Goal: Download file/media

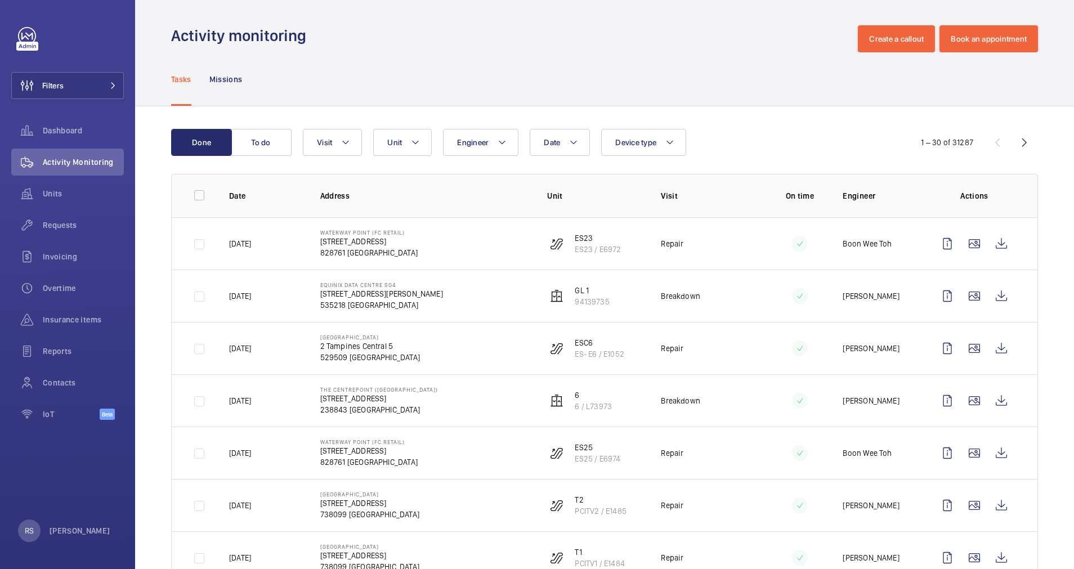
scroll to position [4, 0]
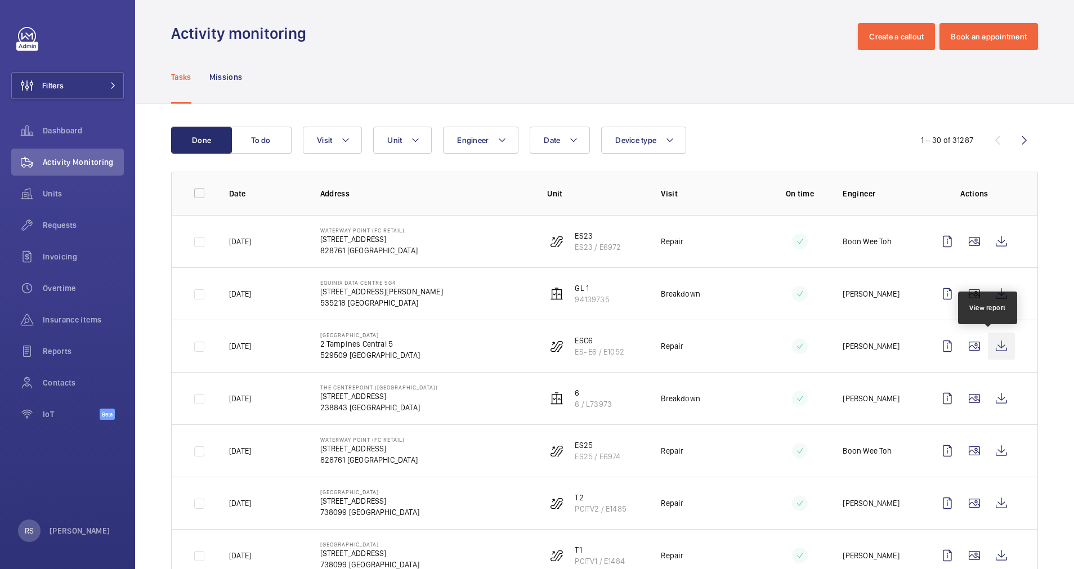
click at [988, 348] on wm-front-icon-button at bounding box center [1001, 346] width 27 height 27
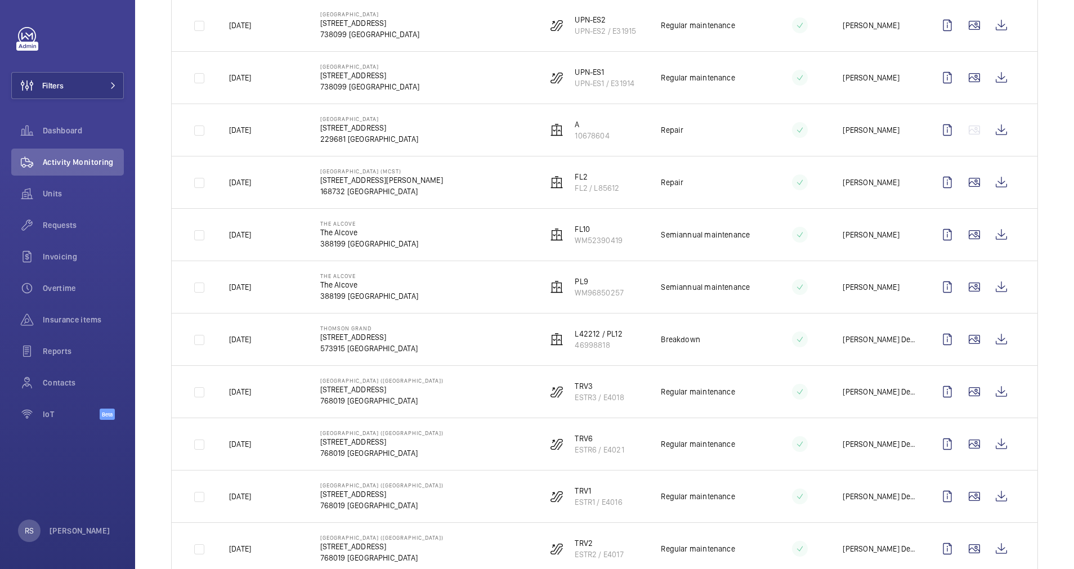
scroll to position [0, 0]
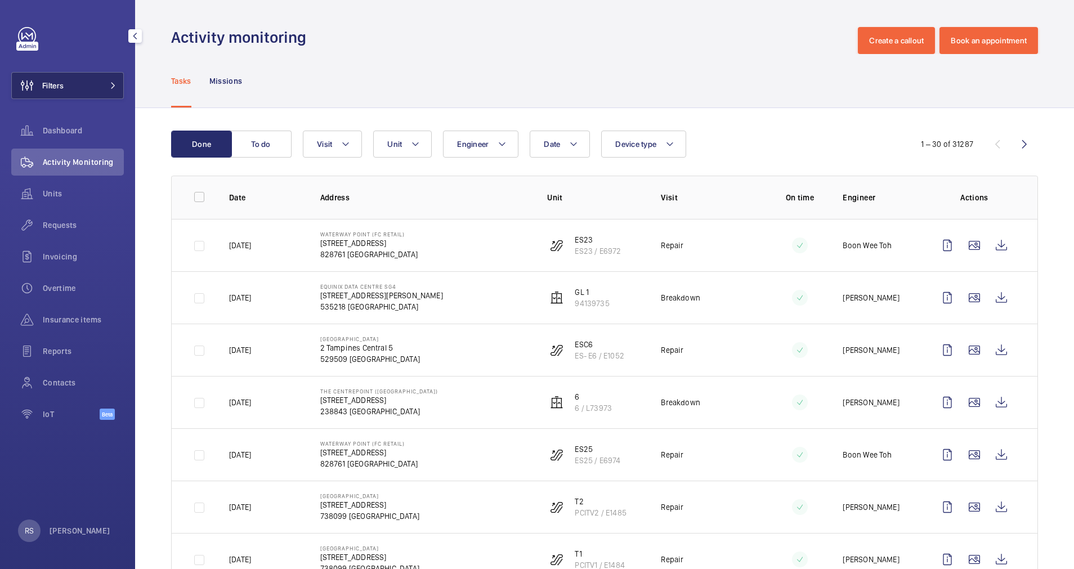
click at [111, 82] on button "Filters" at bounding box center [67, 85] width 113 height 27
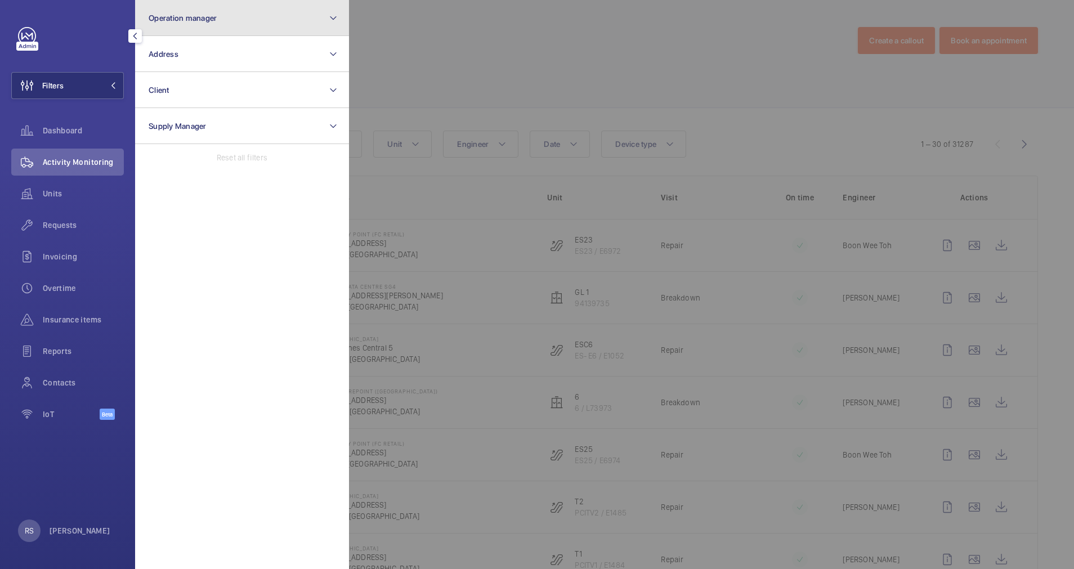
click at [198, 18] on span "Operation manager" at bounding box center [183, 18] width 68 height 9
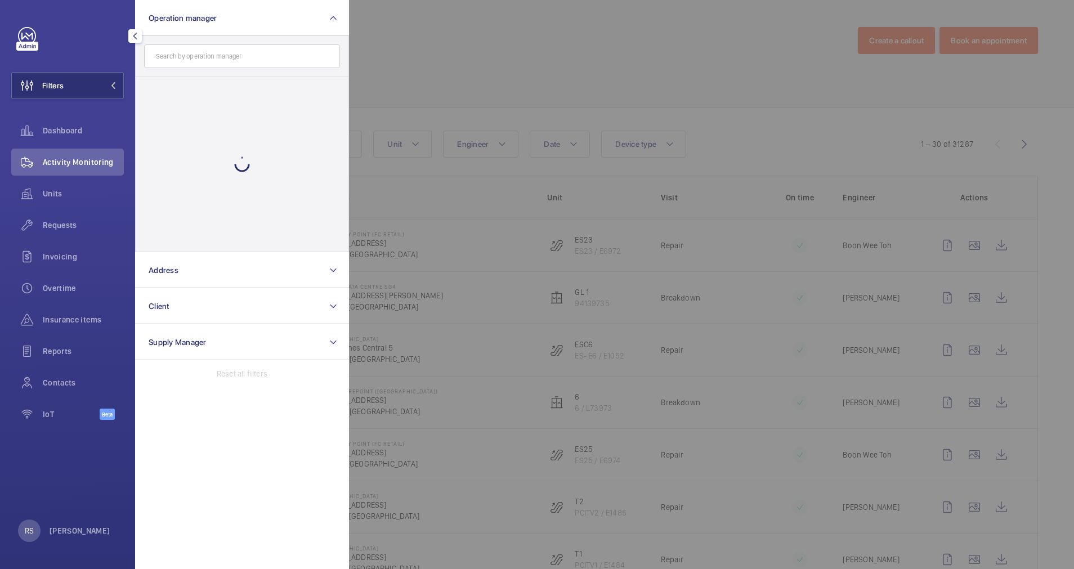
click at [199, 61] on input "text" at bounding box center [242, 56] width 196 height 24
type input "r"
click at [247, 26] on button "Operation manager" at bounding box center [242, 18] width 214 height 36
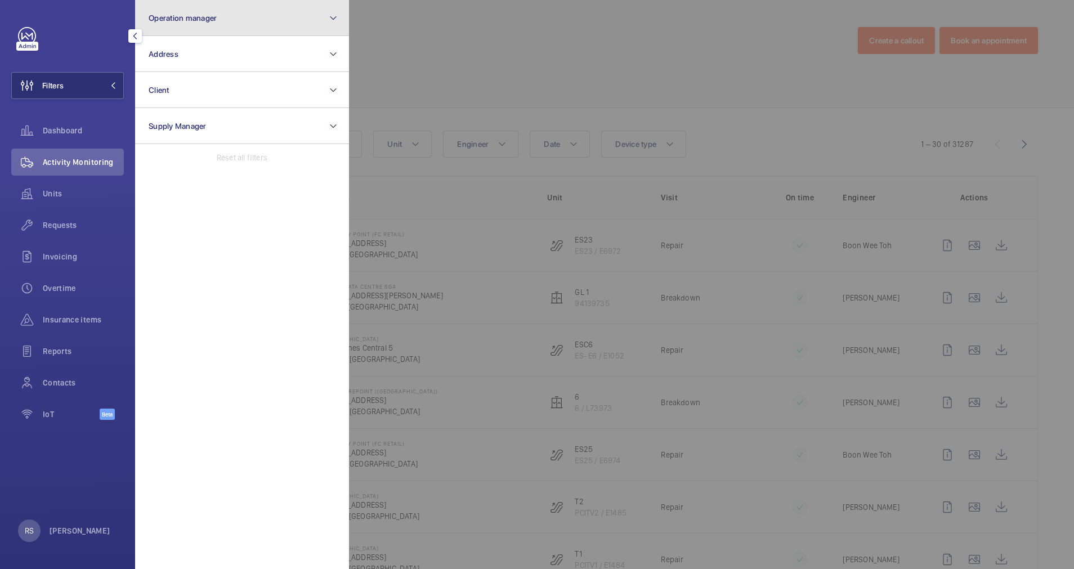
click at [231, 11] on button "Operation manager" at bounding box center [242, 18] width 214 height 36
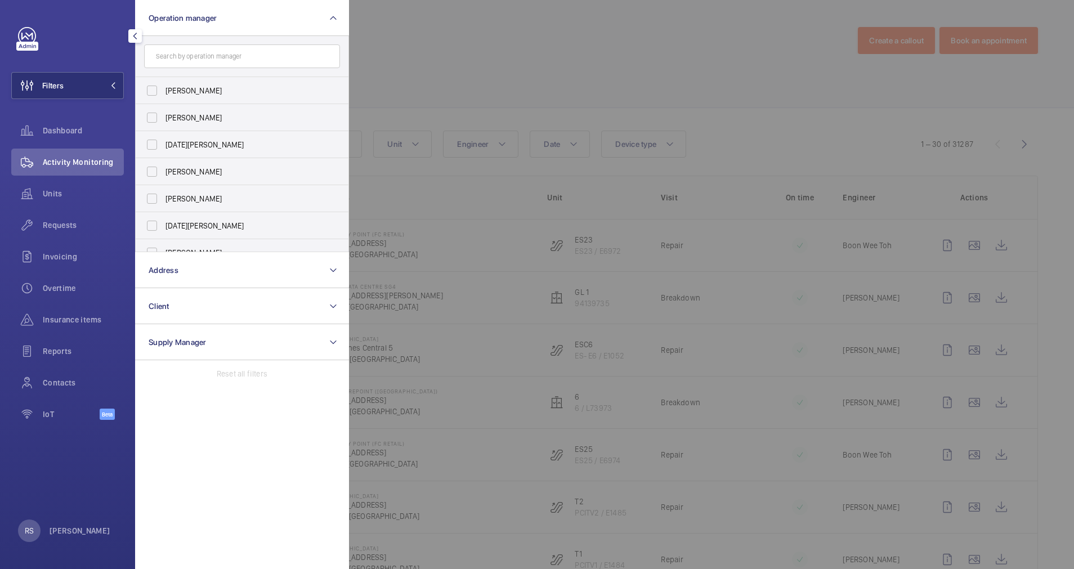
click at [461, 93] on div at bounding box center [886, 284] width 1074 height 569
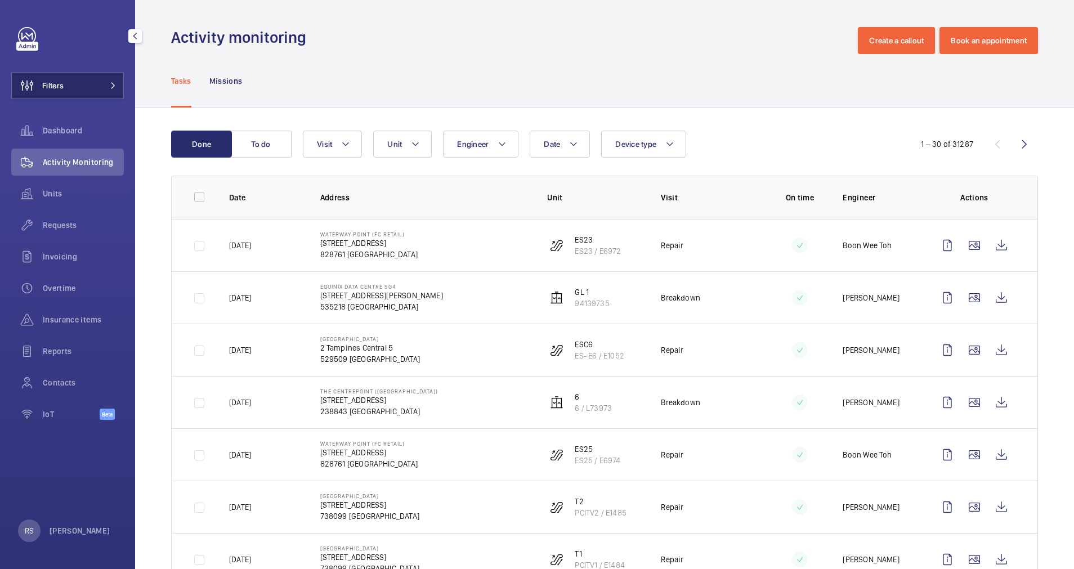
click at [118, 86] on button "Filters" at bounding box center [67, 85] width 113 height 27
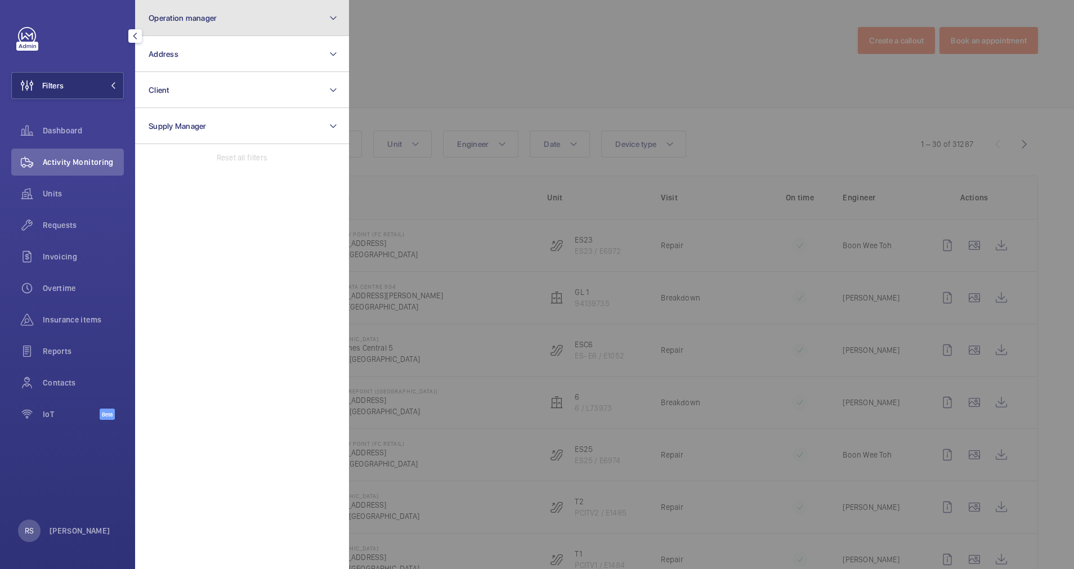
click at [217, 23] on button "Operation manager" at bounding box center [242, 18] width 214 height 36
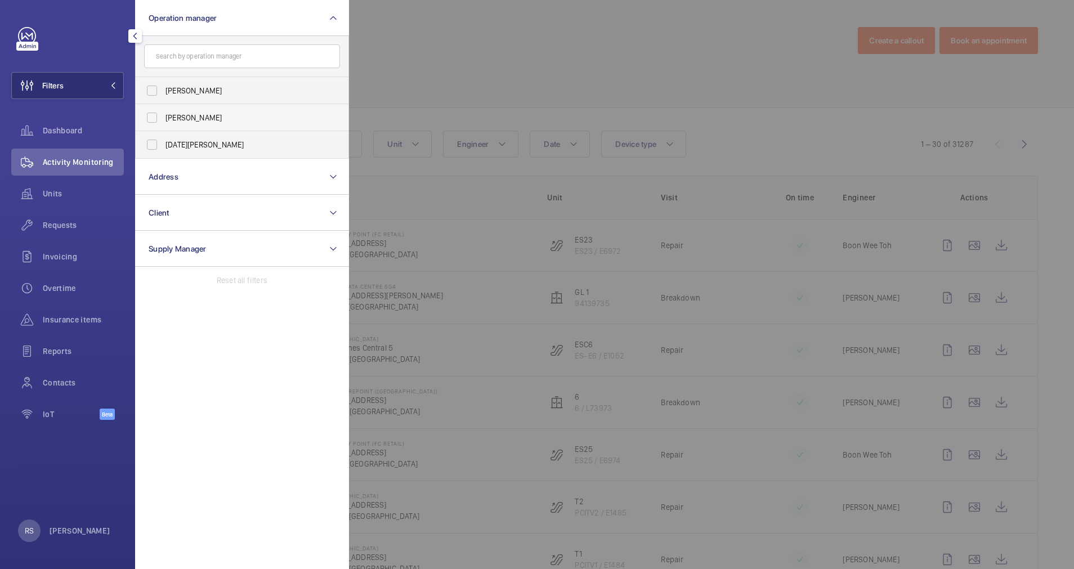
click at [221, 124] on label "[PERSON_NAME]" at bounding box center [234, 117] width 196 height 27
click at [163, 124] on input "[PERSON_NAME]" at bounding box center [152, 117] width 23 height 23
checkbox input "true"
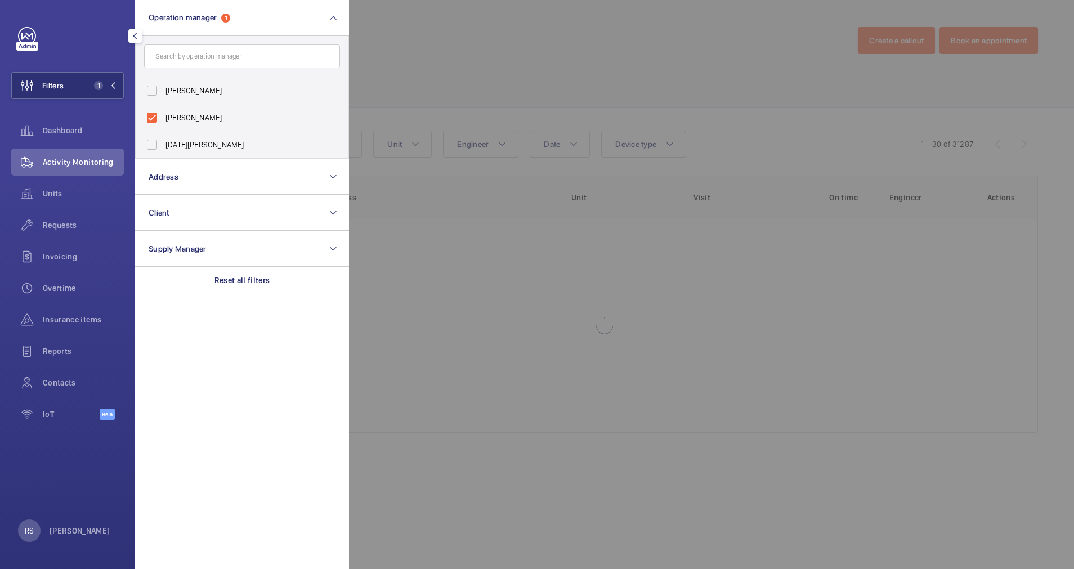
click at [457, 42] on div at bounding box center [886, 284] width 1074 height 569
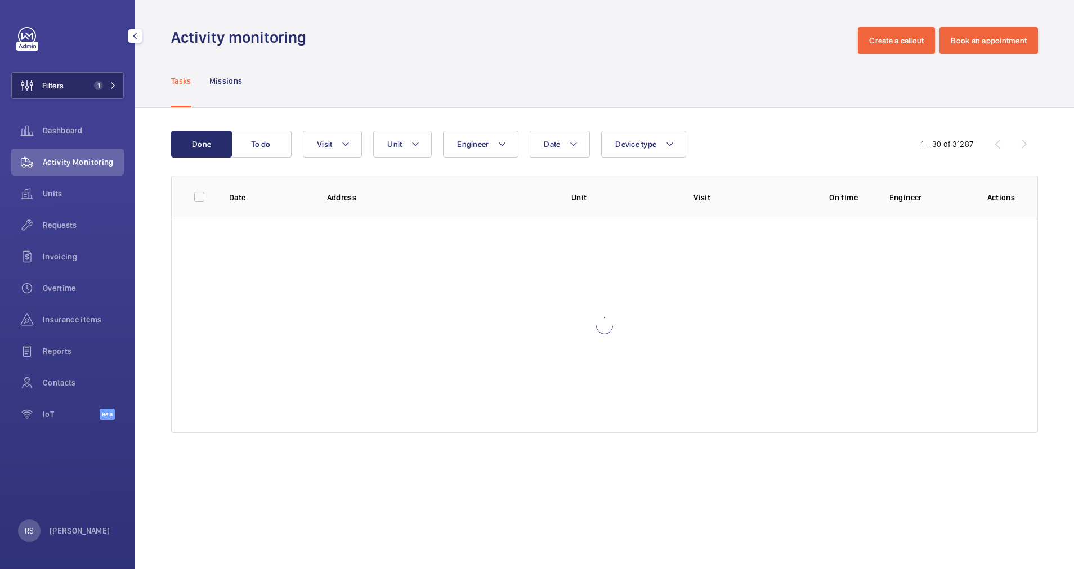
click at [111, 88] on mat-icon at bounding box center [113, 85] width 7 height 7
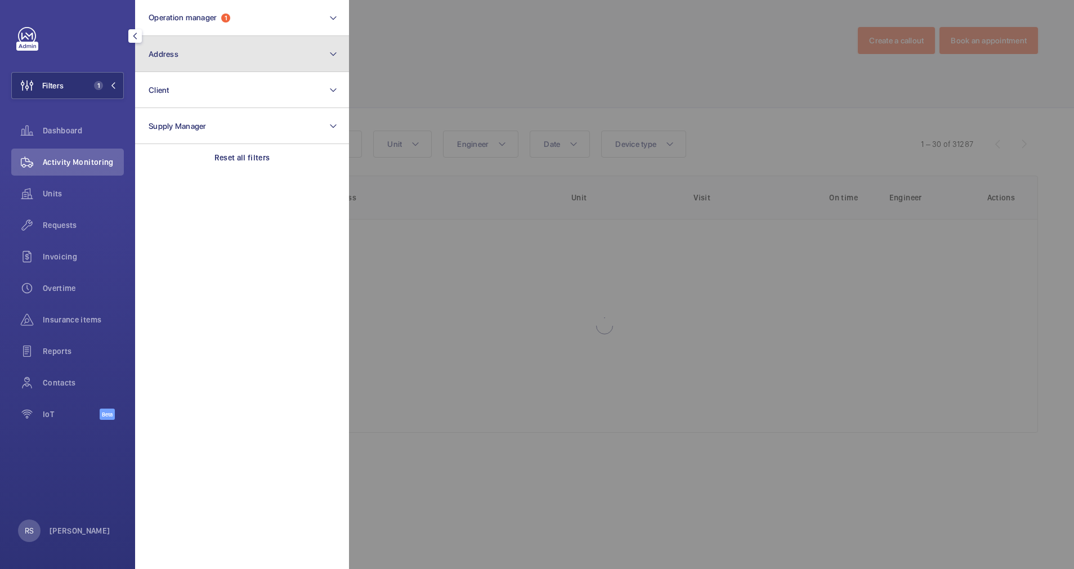
click at [230, 66] on button "Address" at bounding box center [242, 54] width 214 height 36
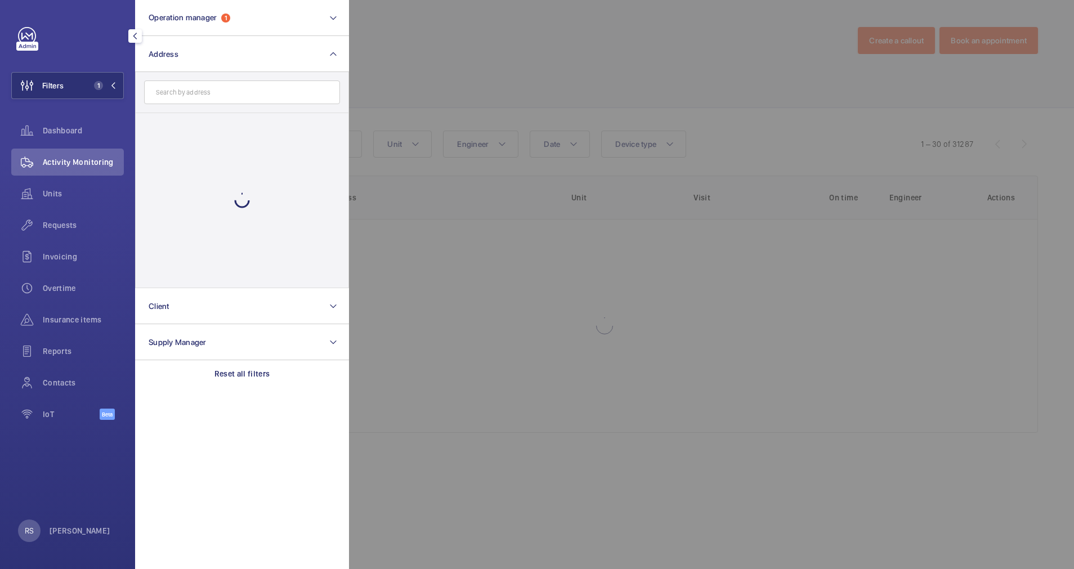
click at [218, 95] on input "text" at bounding box center [242, 93] width 196 height 24
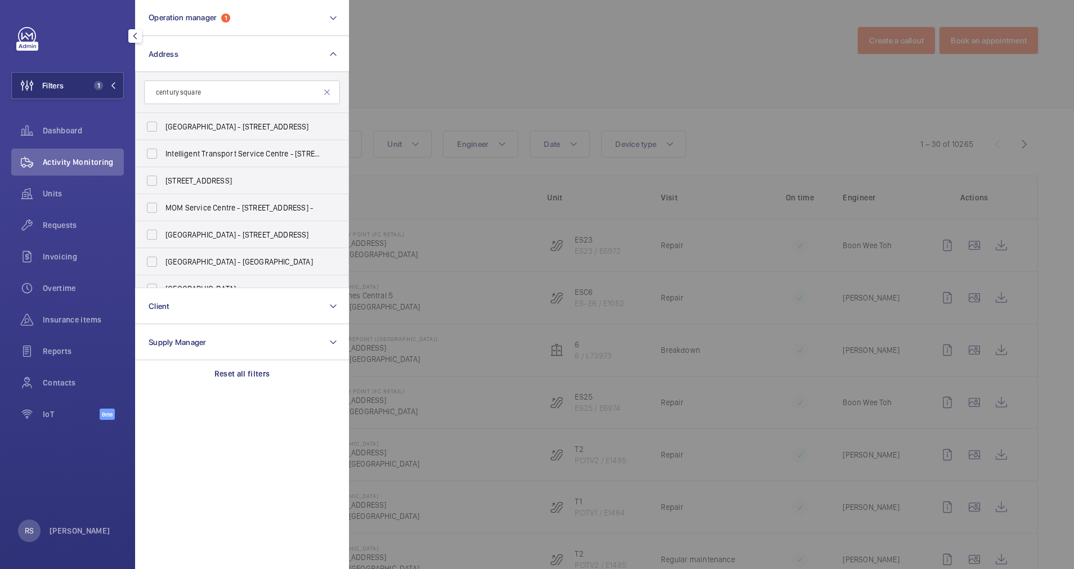
click at [251, 95] on input "century square" at bounding box center [242, 93] width 196 height 24
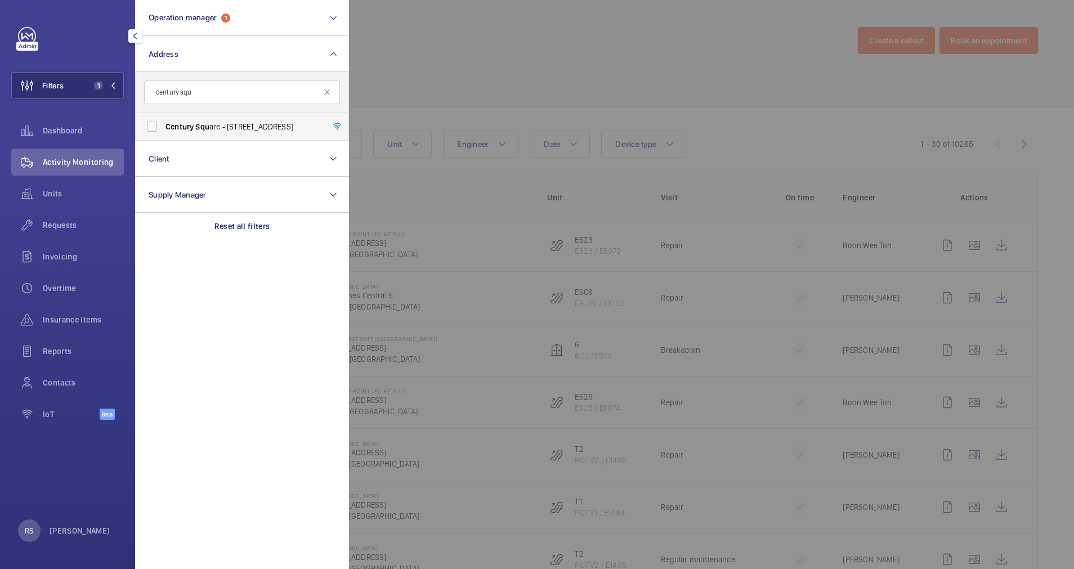
type input "century squ"
click at [231, 125] on span "Century Squ are - 2 Tampines Central 5, SINGAPORE 529509" at bounding box center [243, 126] width 155 height 11
click at [163, 125] on input "Century Squ are - 2 Tampines Central 5, SINGAPORE 529509" at bounding box center [152, 126] width 23 height 23
checkbox input "true"
click at [499, 38] on div at bounding box center [886, 284] width 1074 height 569
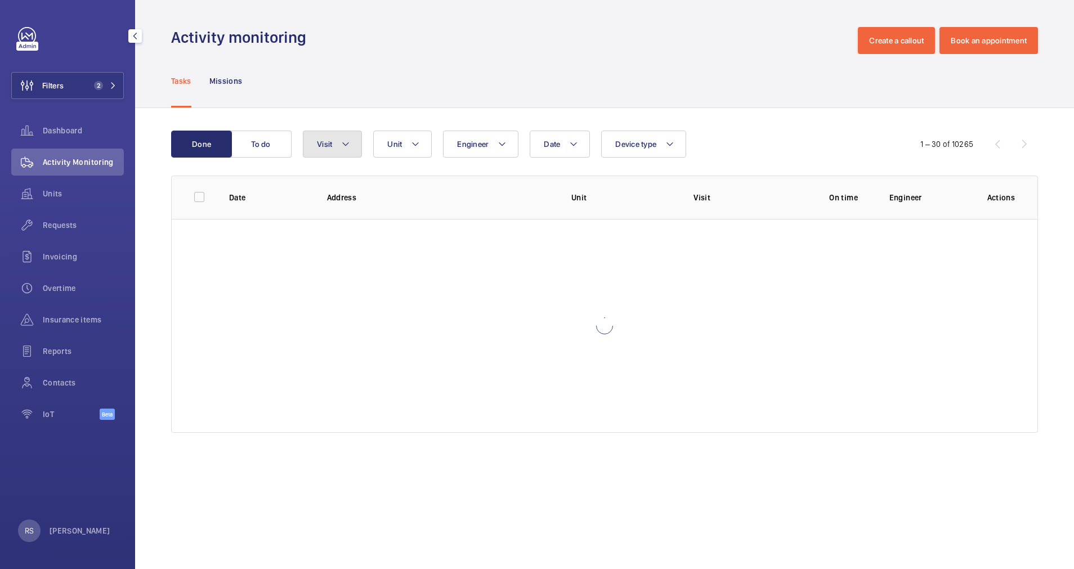
click at [344, 149] on mat-icon at bounding box center [345, 144] width 9 height 14
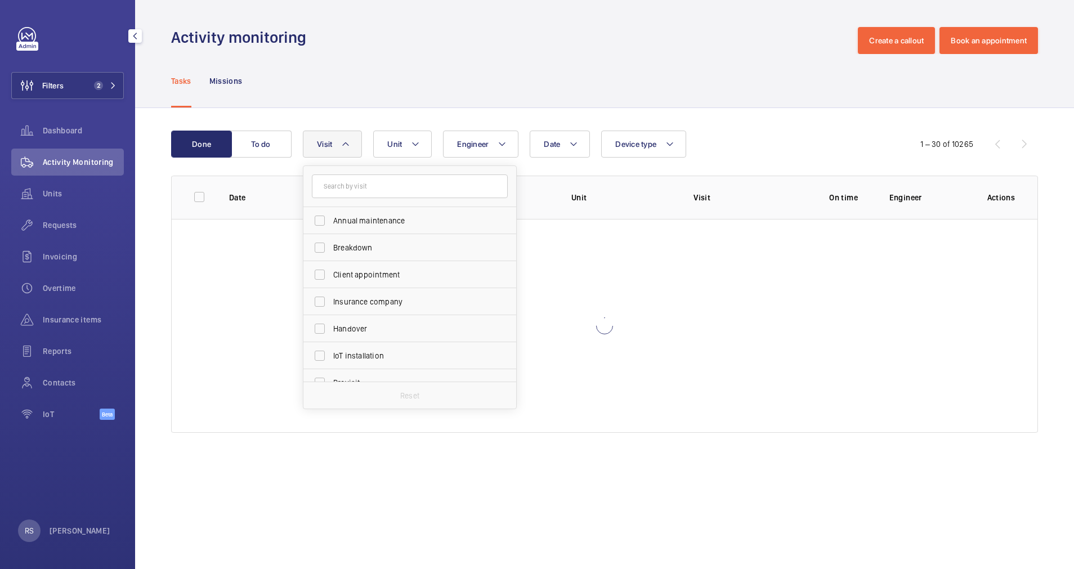
click at [434, 16] on wm-front-admin-header "Activity monitoring Create a callout Book an appointment" at bounding box center [604, 27] width 939 height 54
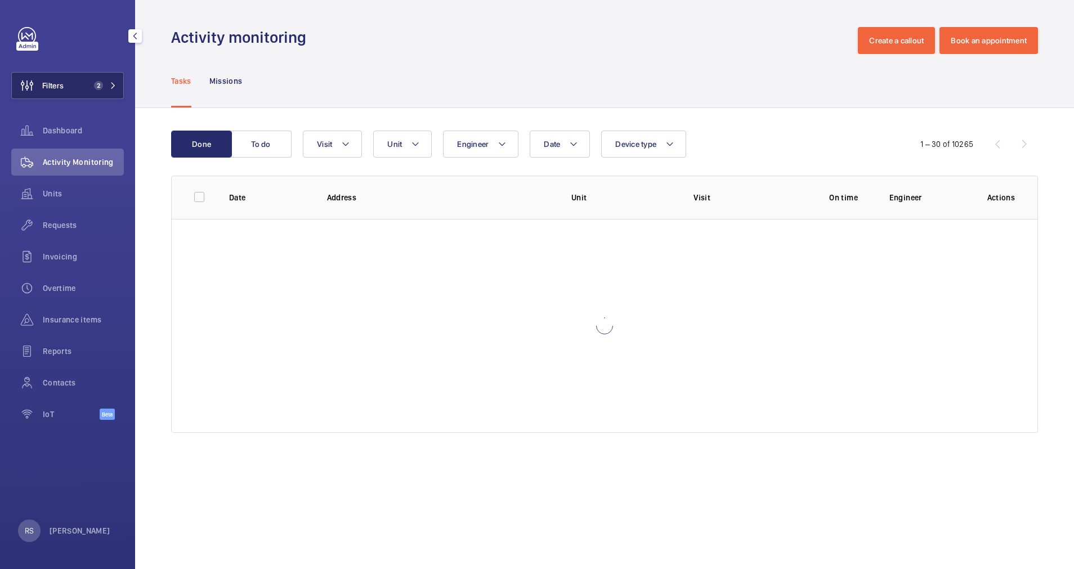
click at [117, 79] on button "Filters 2" at bounding box center [67, 85] width 113 height 27
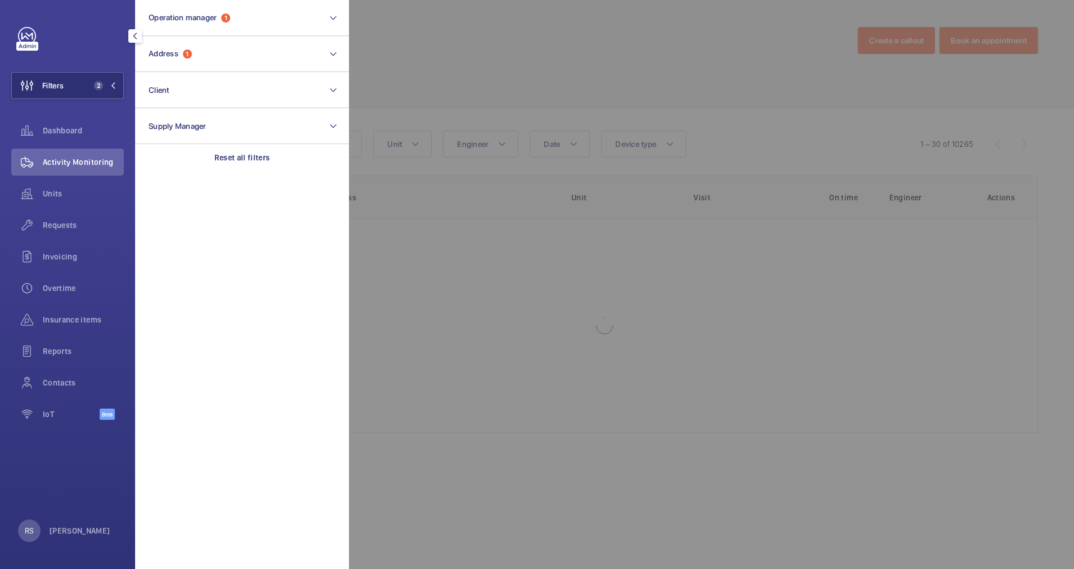
click at [461, 47] on div at bounding box center [886, 284] width 1074 height 569
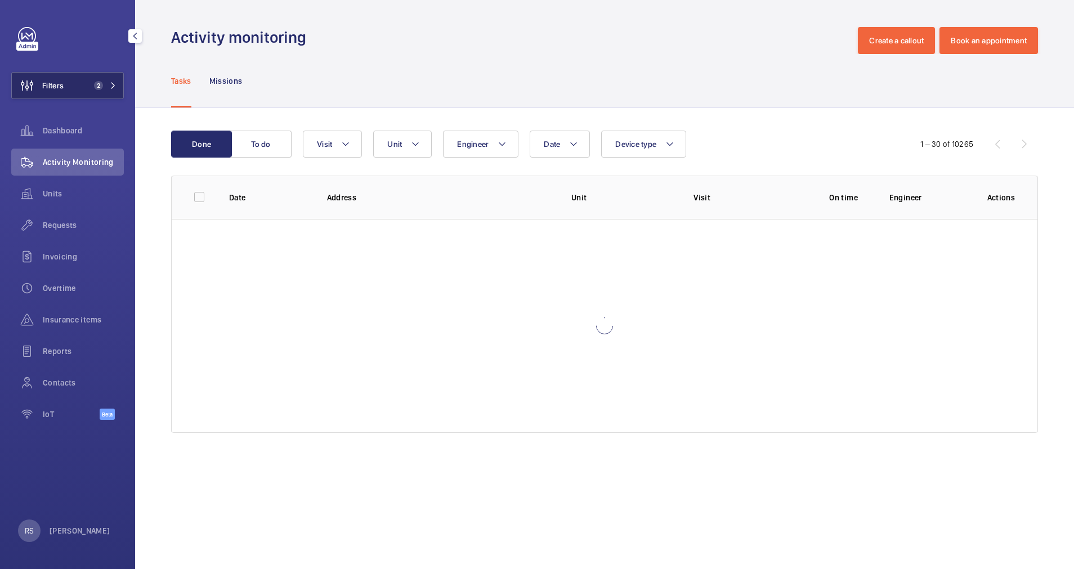
click at [120, 87] on button "Filters 2" at bounding box center [67, 85] width 113 height 27
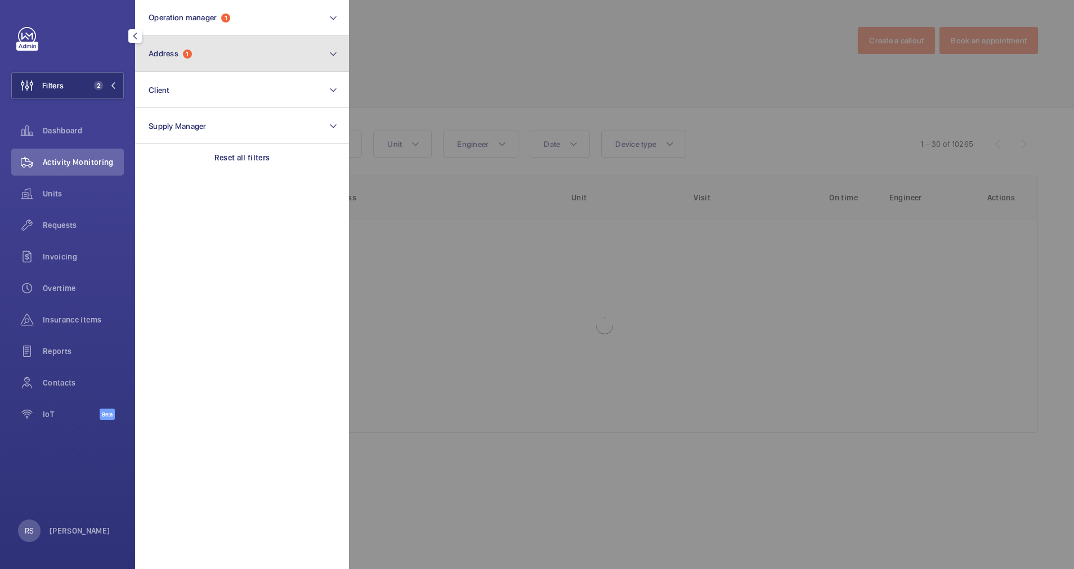
click at [226, 72] on button "Address 1" at bounding box center [242, 54] width 214 height 36
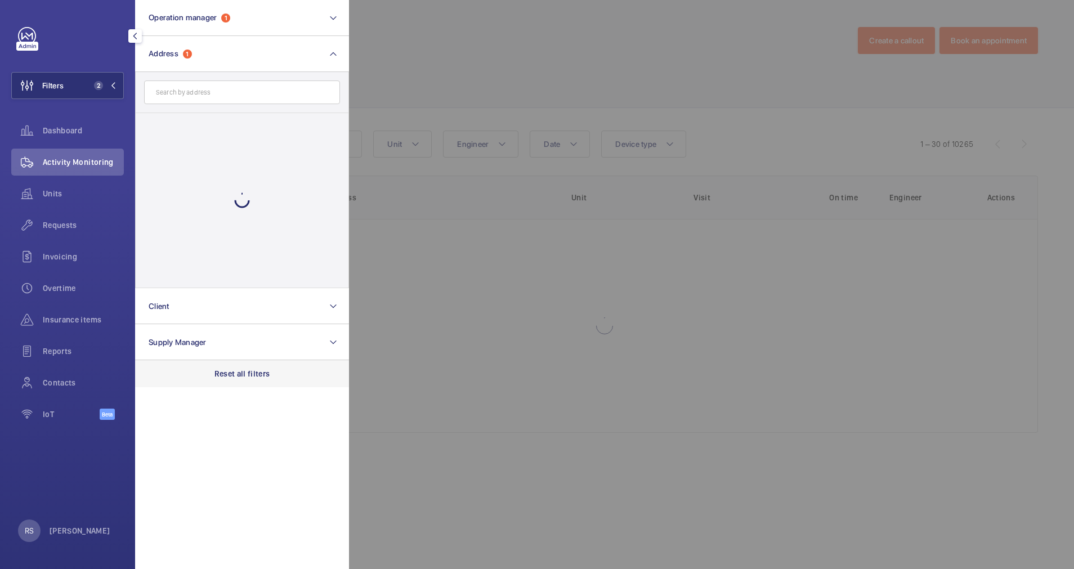
click at [253, 380] on div "Reset all filters" at bounding box center [242, 373] width 214 height 27
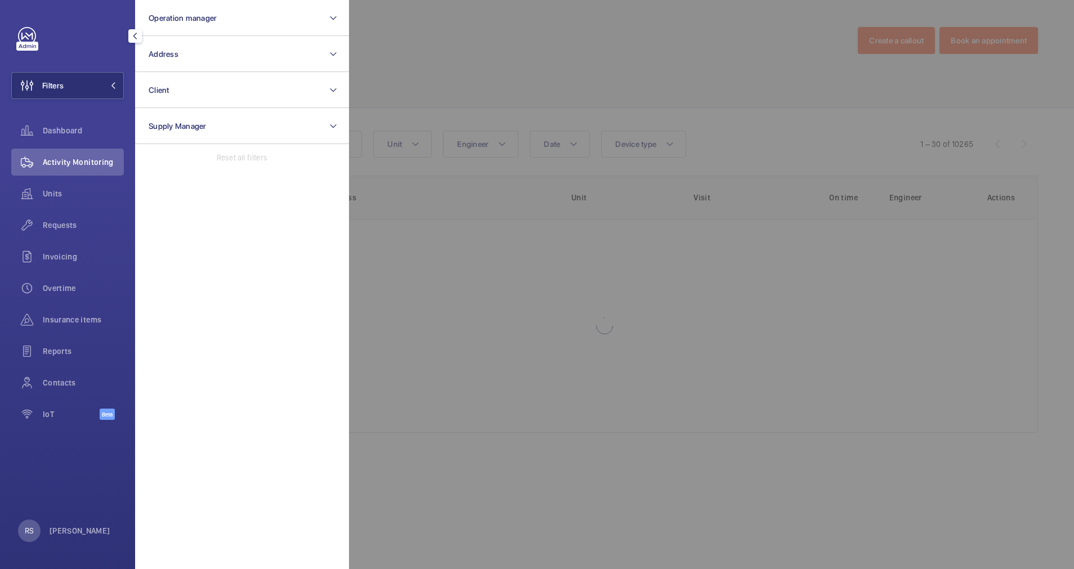
click at [488, 85] on div at bounding box center [886, 284] width 1074 height 569
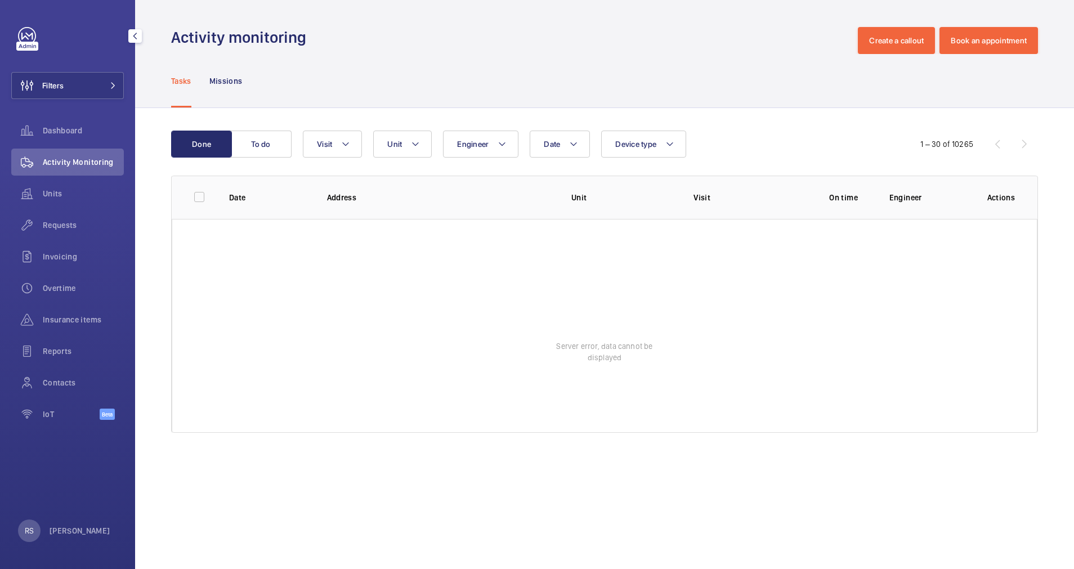
click at [444, 325] on wm-front-table-error "Server error, data cannot be displayed" at bounding box center [605, 326] width 866 height 214
click at [111, 81] on button "Filters" at bounding box center [67, 85] width 113 height 27
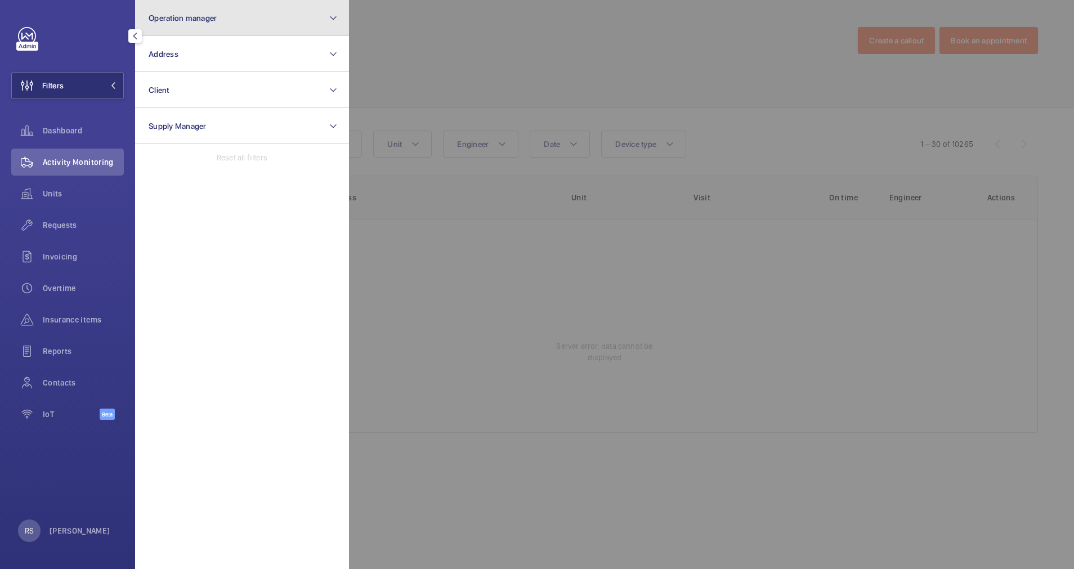
click at [186, 32] on button "Operation manager" at bounding box center [242, 18] width 214 height 36
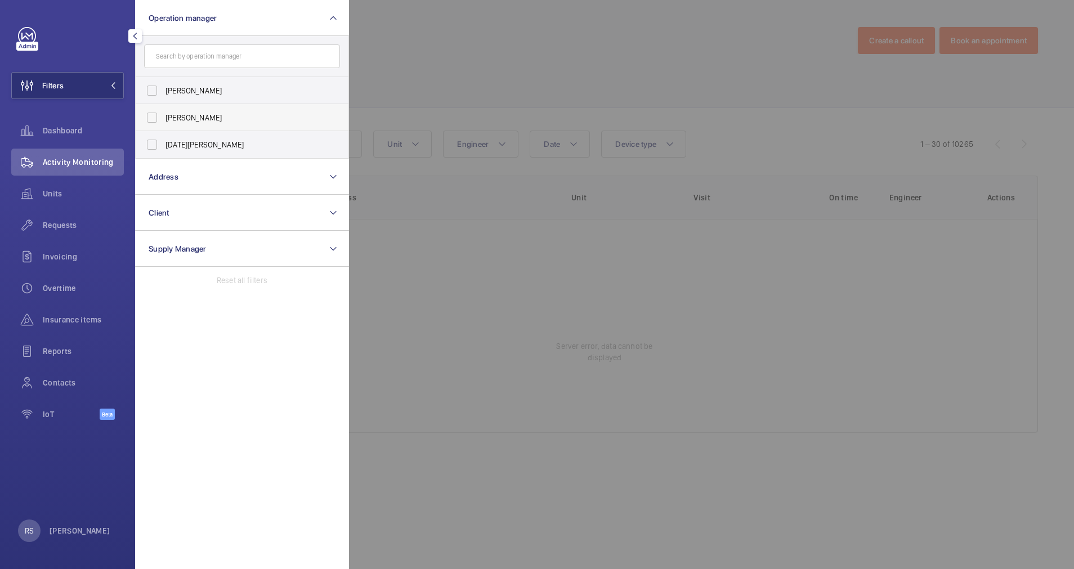
click at [195, 127] on label "[PERSON_NAME]" at bounding box center [234, 117] width 196 height 27
click at [163, 127] on input "[PERSON_NAME]" at bounding box center [152, 117] width 23 height 23
checkbox input "true"
click at [431, 44] on div at bounding box center [886, 284] width 1074 height 569
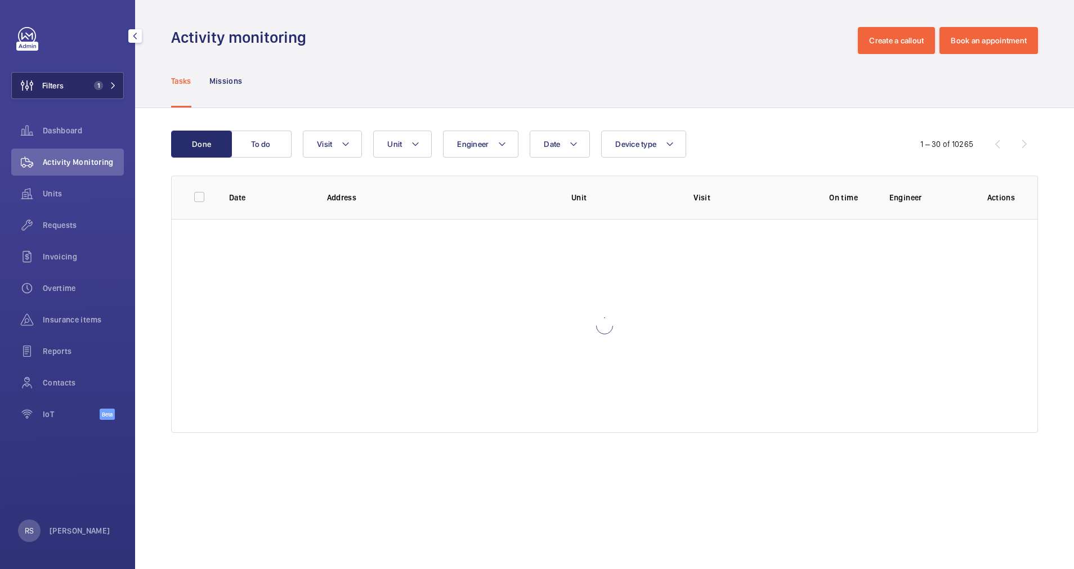
click at [110, 93] on button "Filters 1" at bounding box center [67, 85] width 113 height 27
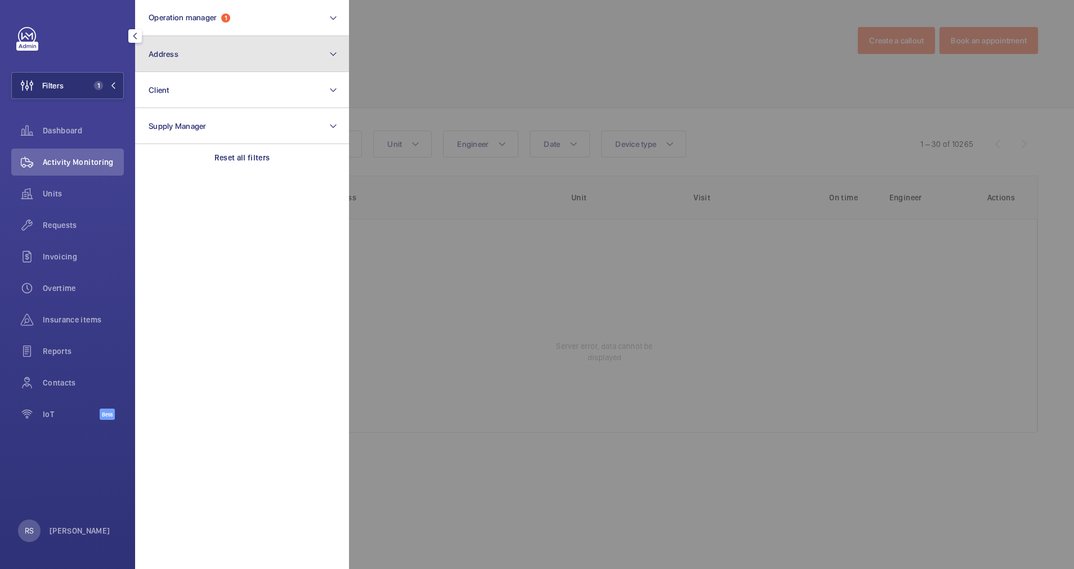
click at [201, 52] on button "Address" at bounding box center [242, 54] width 214 height 36
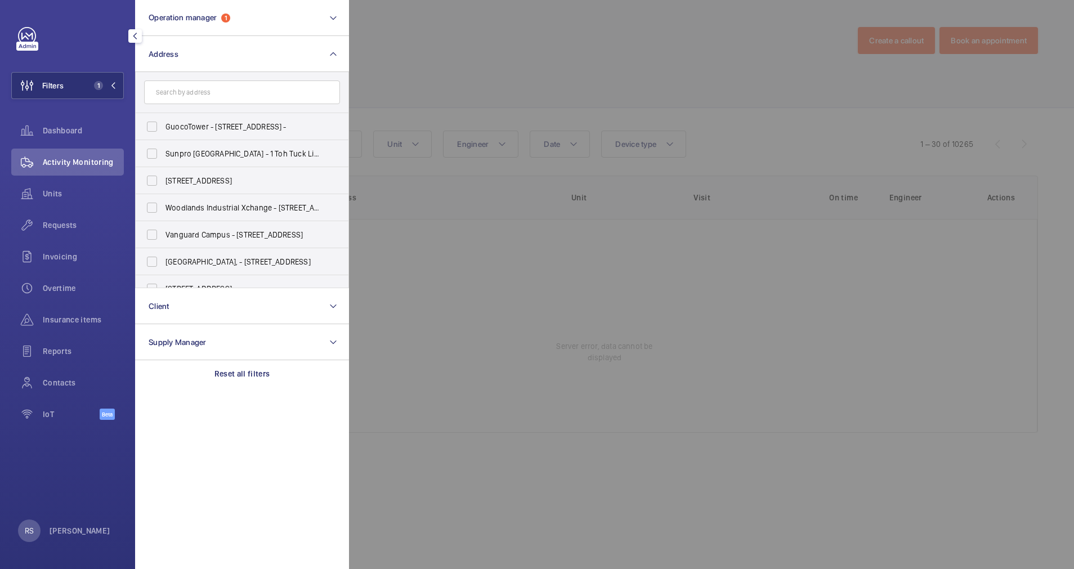
click at [213, 88] on input "text" at bounding box center [242, 93] width 196 height 24
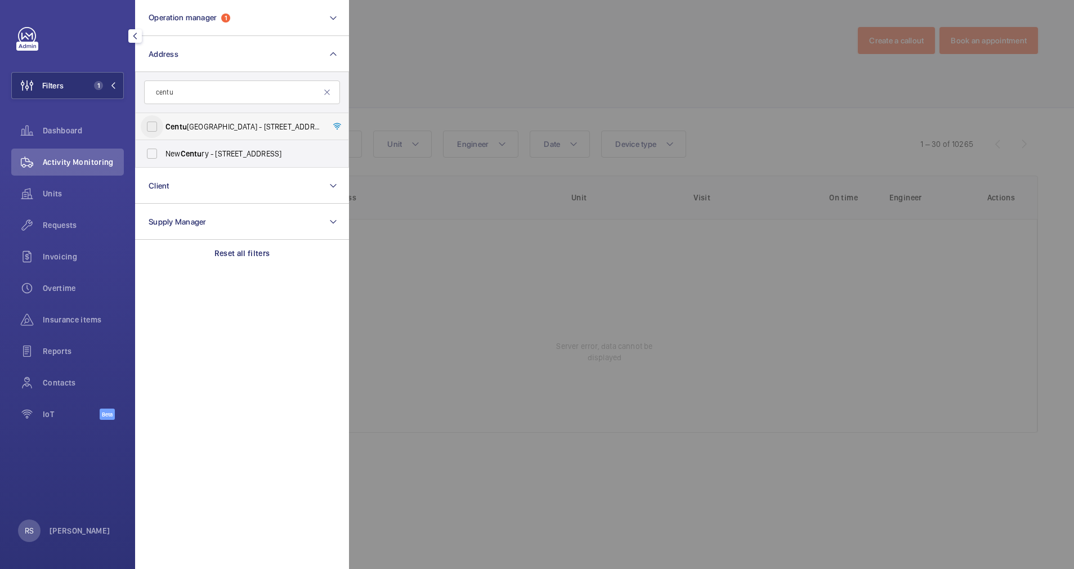
type input "centu"
drag, startPoint x: 153, startPoint y: 124, endPoint x: 146, endPoint y: 122, distance: 7.1
click at [146, 122] on input "Centu ry Square - 2 Tampines Central 5, SINGAPORE 529509" at bounding box center [152, 126] width 23 height 23
checkbox input "true"
click at [472, 25] on div at bounding box center [886, 284] width 1074 height 569
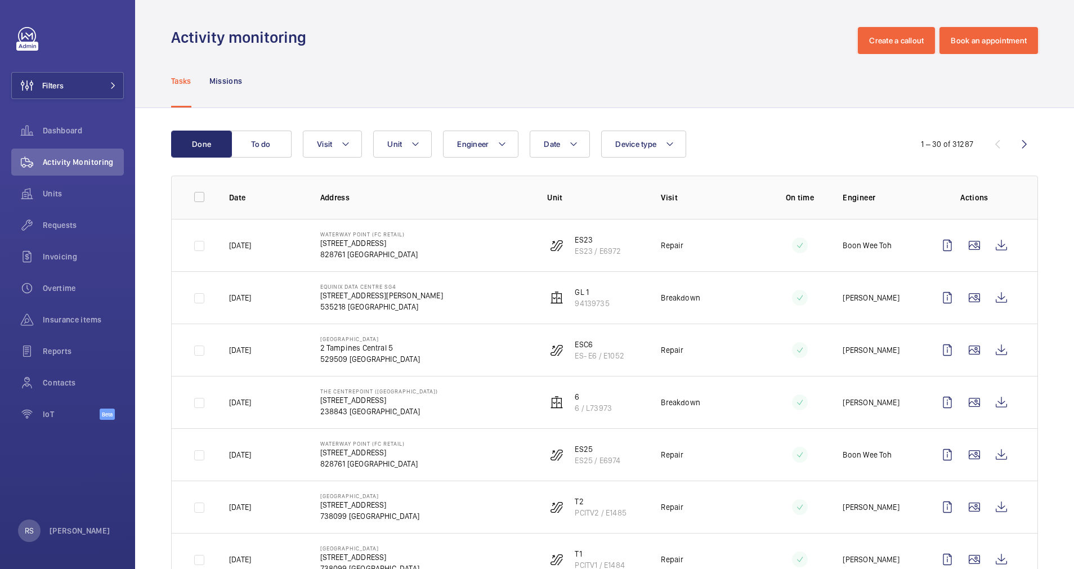
click at [514, 63] on div "Tasks Missions" at bounding box center [604, 80] width 867 height 53
click at [109, 87] on span at bounding box center [110, 85] width 14 height 7
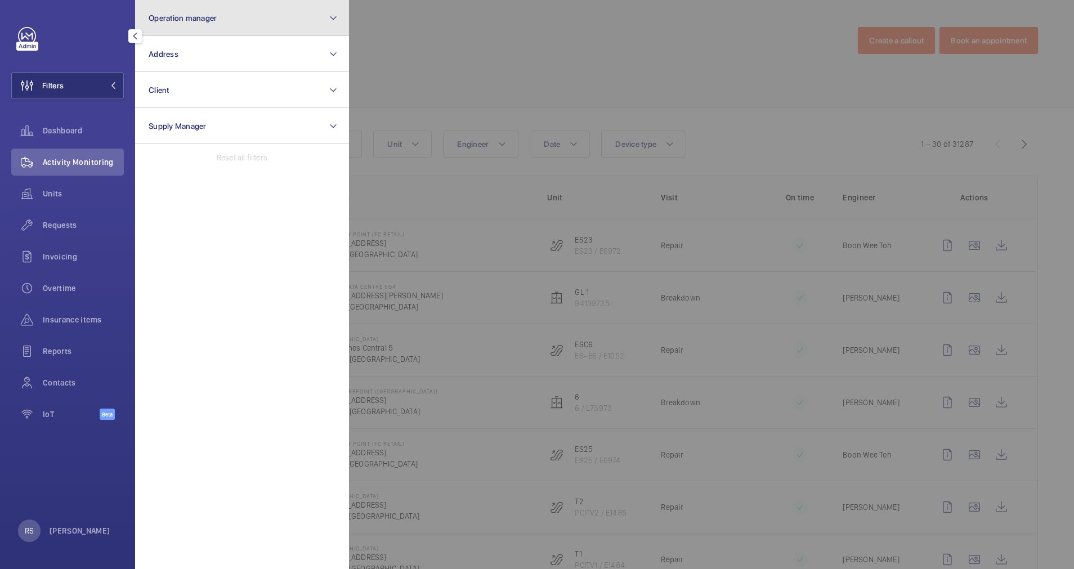
click at [242, 22] on button "Operation manager" at bounding box center [242, 18] width 214 height 36
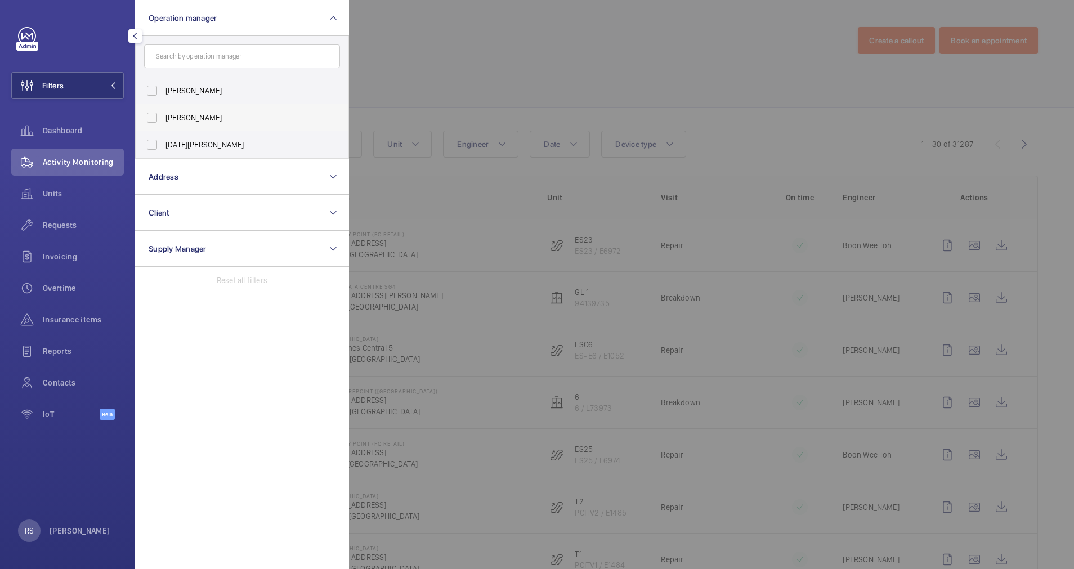
click at [199, 116] on span "[PERSON_NAME]" at bounding box center [243, 117] width 155 height 11
click at [163, 116] on input "[PERSON_NAME]" at bounding box center [152, 117] width 23 height 23
checkbox input "true"
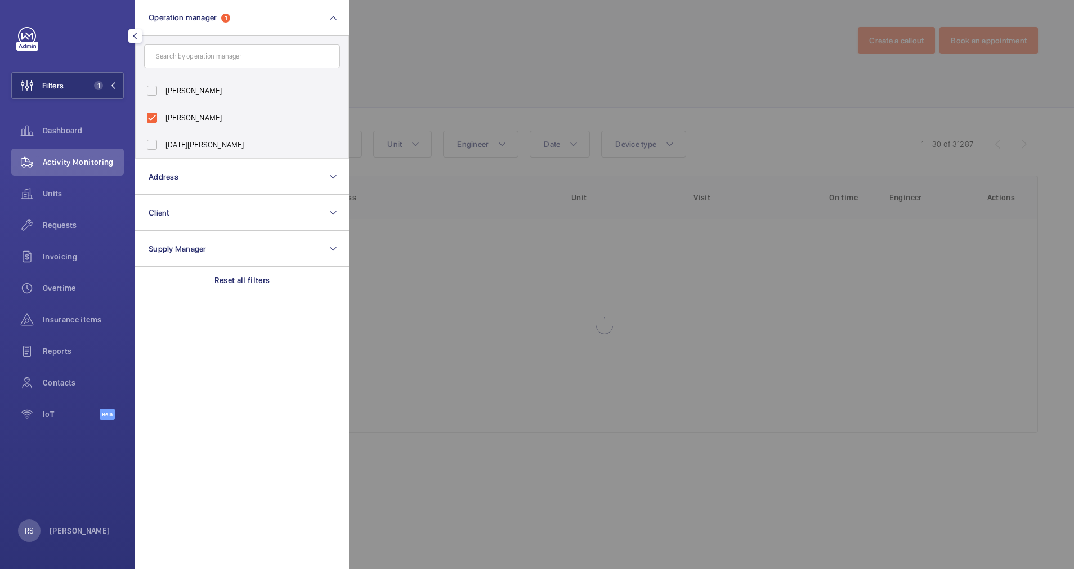
click at [451, 61] on div at bounding box center [886, 284] width 1074 height 569
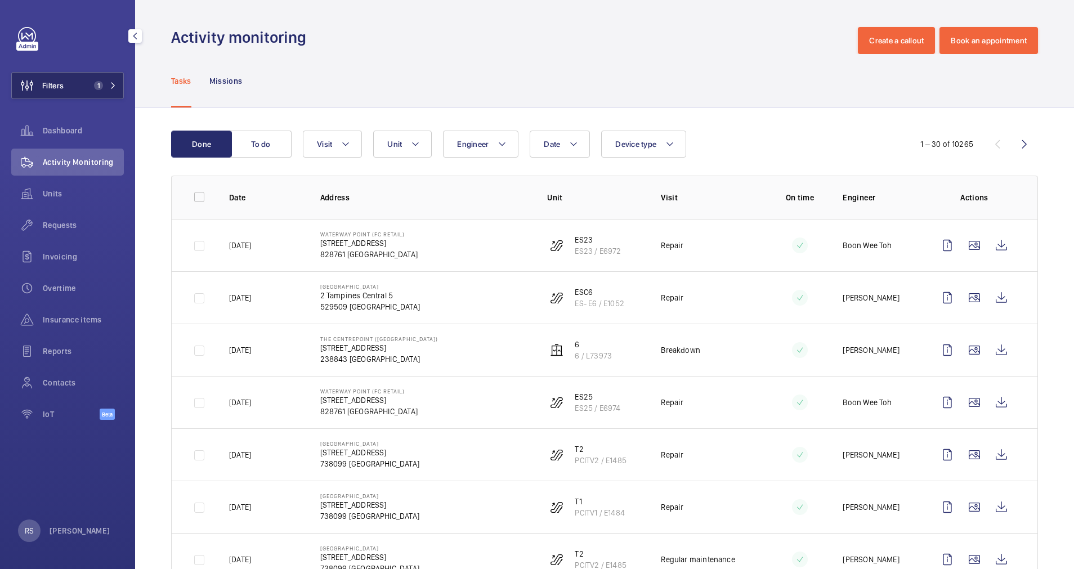
click at [118, 87] on button "Filters 1" at bounding box center [67, 85] width 113 height 27
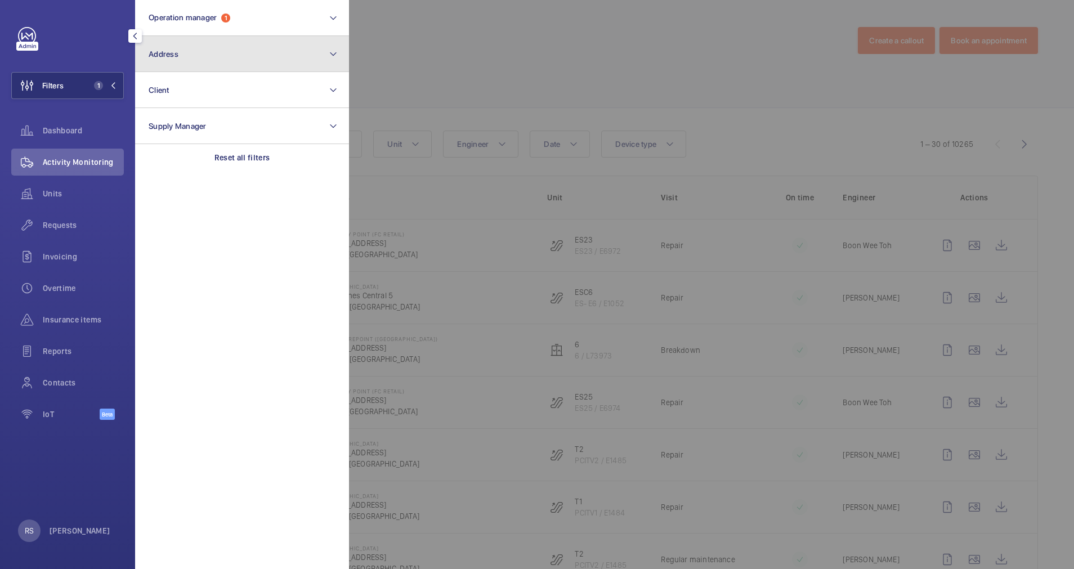
click at [209, 50] on button "Address" at bounding box center [242, 54] width 214 height 36
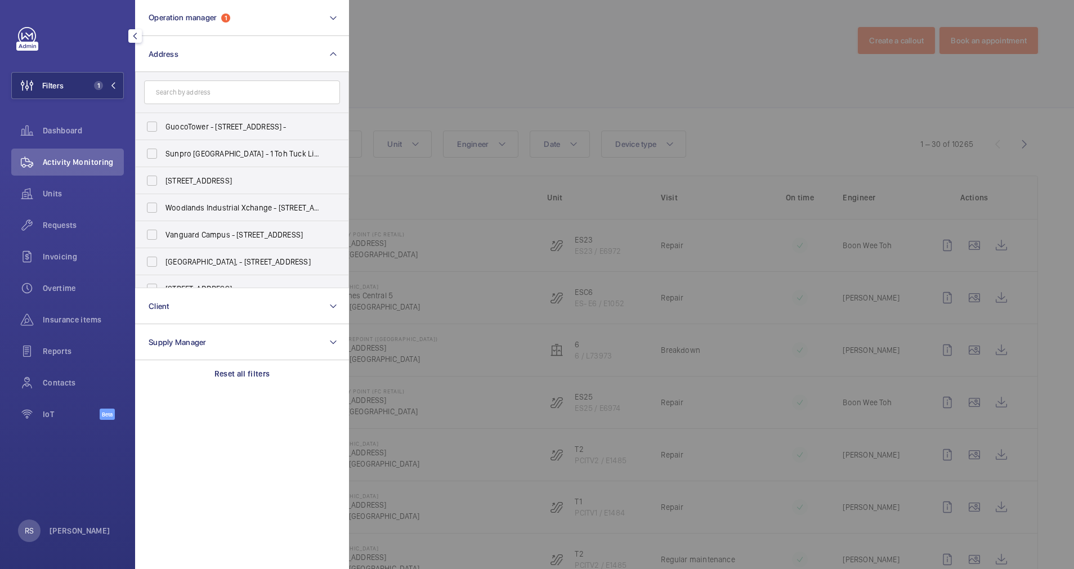
click at [207, 95] on input "text" at bounding box center [242, 93] width 196 height 24
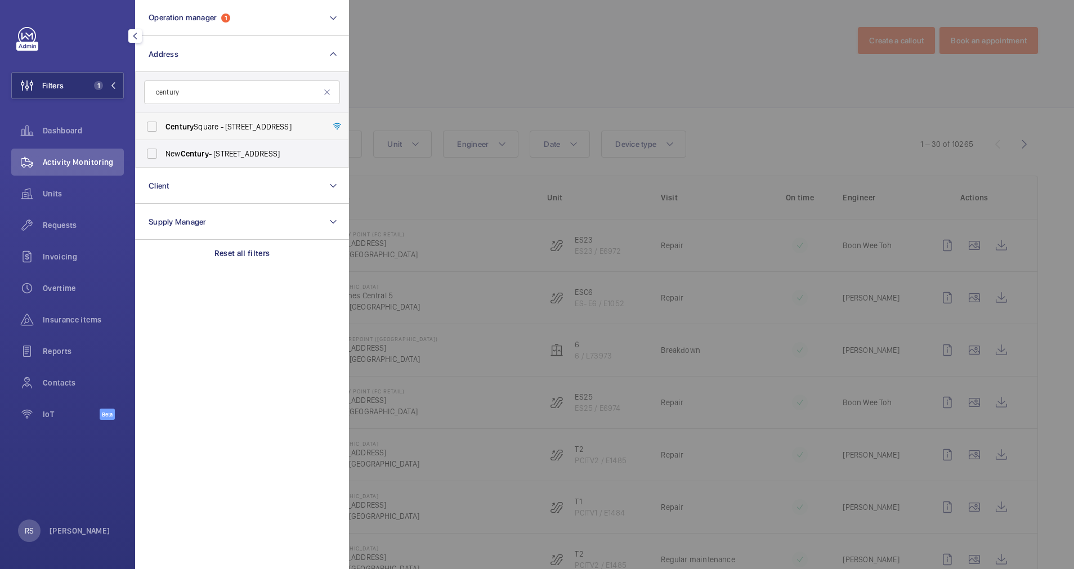
type input "century"
click at [207, 131] on span "[GEOGRAPHIC_DATA] - [STREET_ADDRESS]" at bounding box center [243, 126] width 155 height 11
click at [163, 131] on input "[GEOGRAPHIC_DATA] - [STREET_ADDRESS]" at bounding box center [152, 126] width 23 height 23
checkbox input "true"
click at [476, 39] on div at bounding box center [886, 284] width 1074 height 569
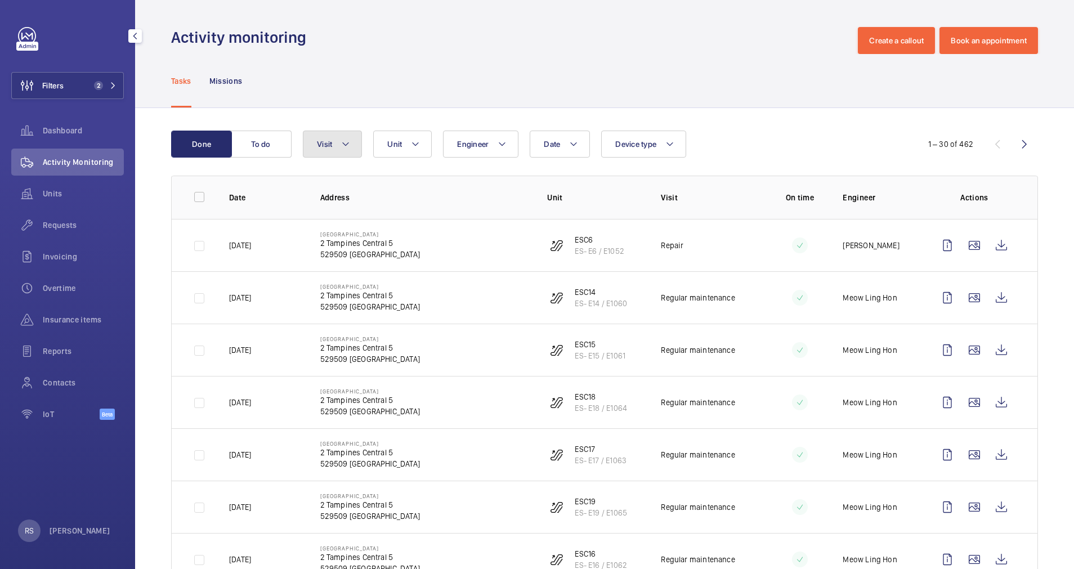
click at [336, 149] on button "Visit" at bounding box center [332, 144] width 59 height 27
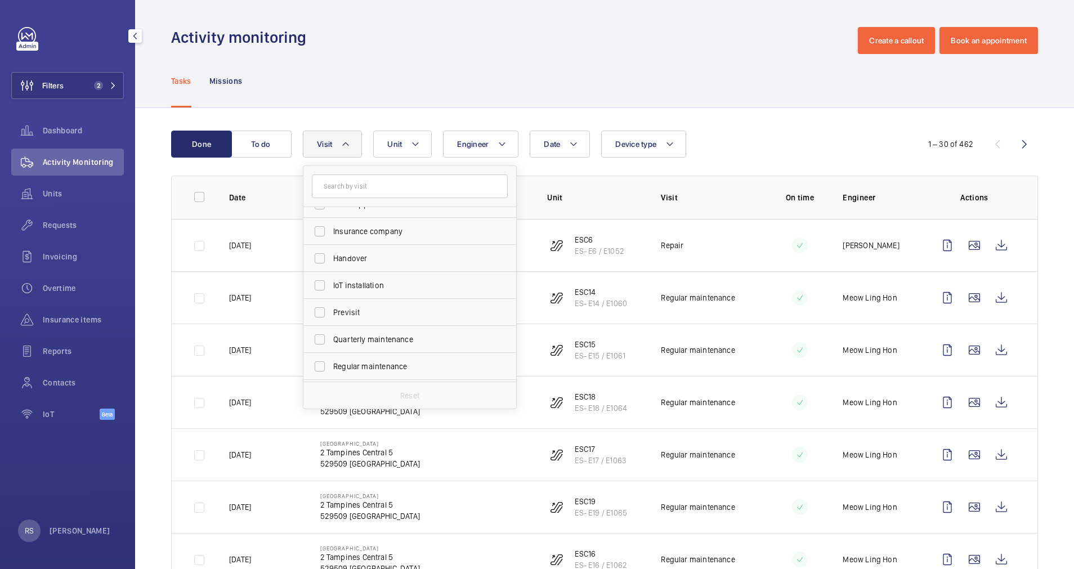
scroll to position [86, 0]
drag, startPoint x: 519, startPoint y: 307, endPoint x: 519, endPoint y: 319, distance: 11.8
click at [519, 319] on td "[GEOGRAPHIC_DATA] [STREET_ADDRESS]" at bounding box center [415, 297] width 227 height 52
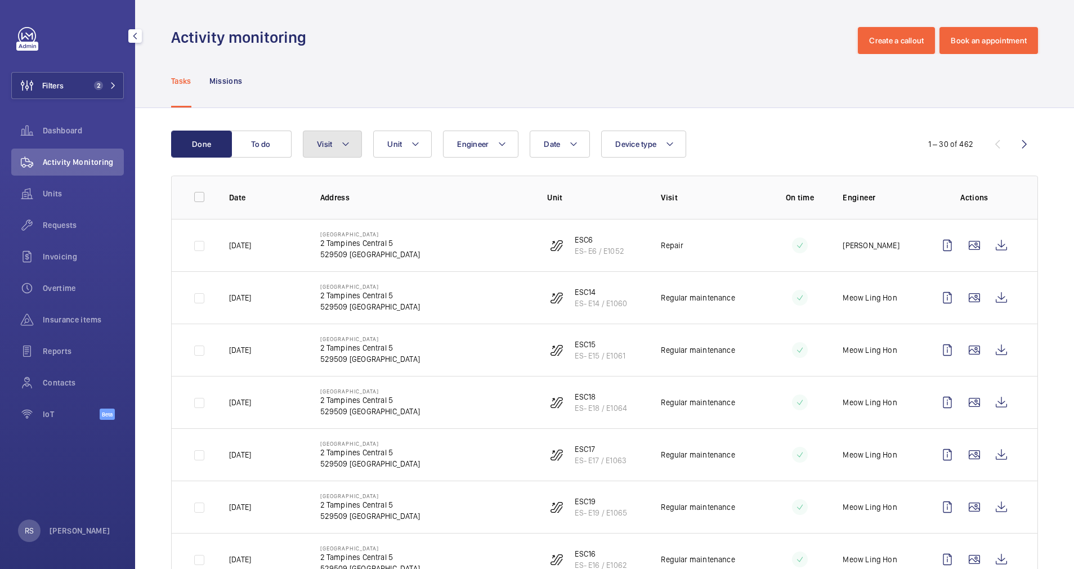
click at [346, 146] on mat-icon at bounding box center [345, 144] width 9 height 14
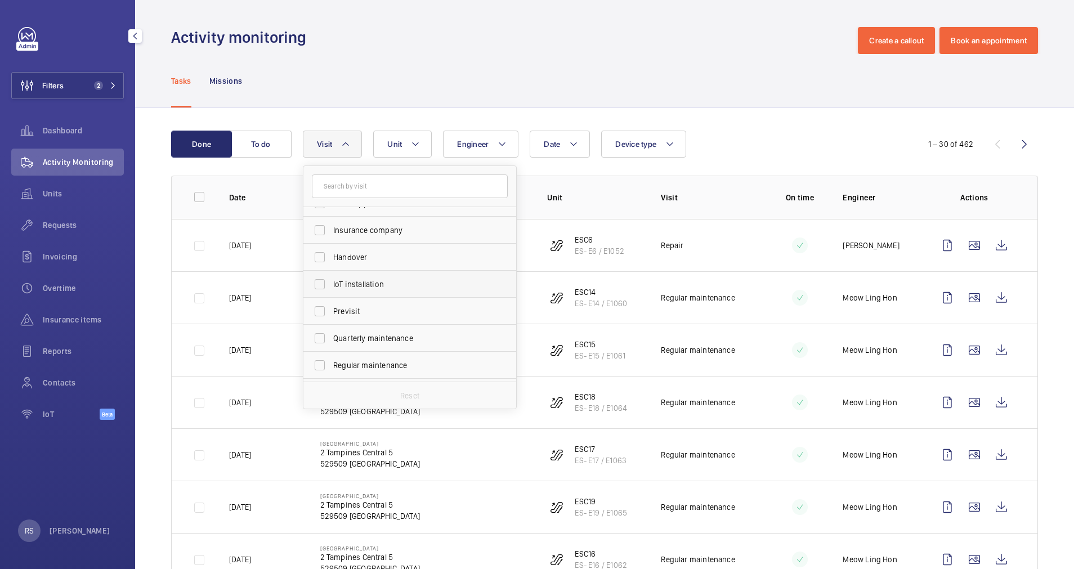
scroll to position [73, 0]
drag, startPoint x: 512, startPoint y: 290, endPoint x: 515, endPoint y: 312, distance: 22.1
click at [515, 312] on div "Annual maintenance Breakdown Client appointment Insurance company Handover IoT …" at bounding box center [410, 294] width 213 height 175
click at [412, 329] on span "Repair" at bounding box center [410, 333] width 155 height 11
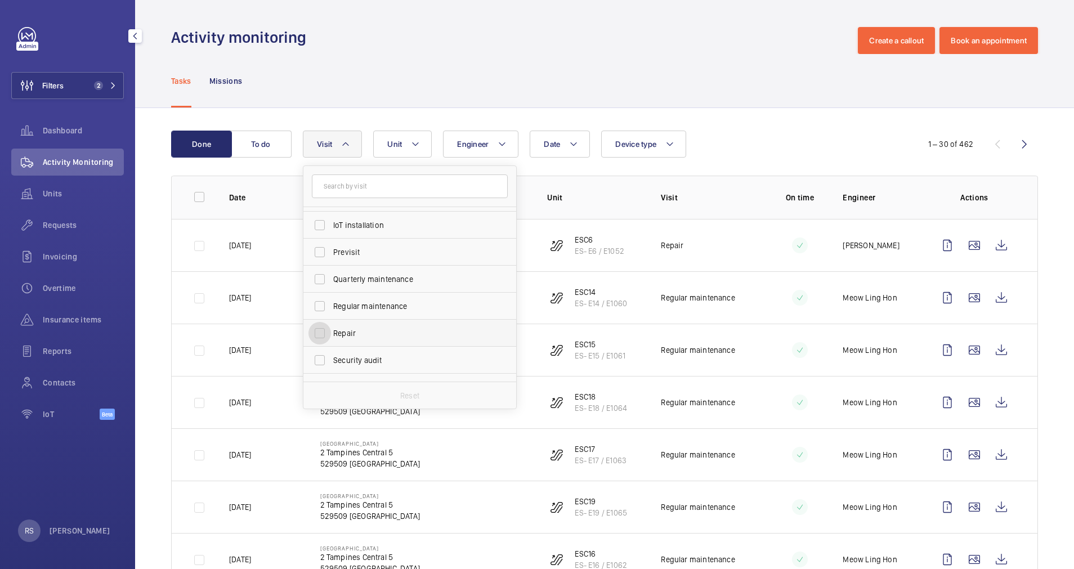
click at [331, 329] on input "Repair" at bounding box center [320, 333] width 23 height 23
checkbox input "true"
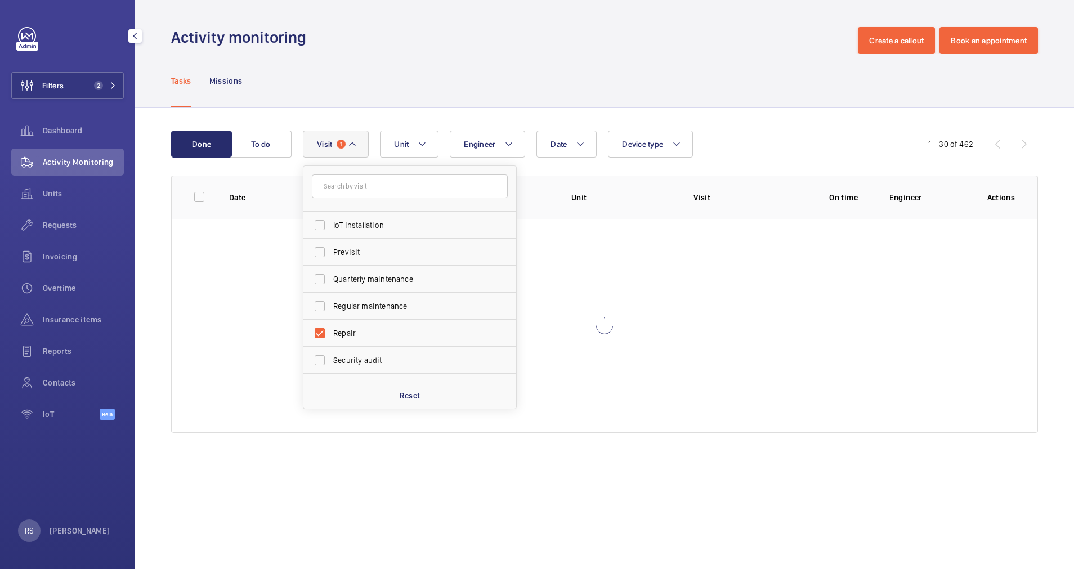
click at [524, 67] on div "Tasks Missions" at bounding box center [604, 80] width 867 height 53
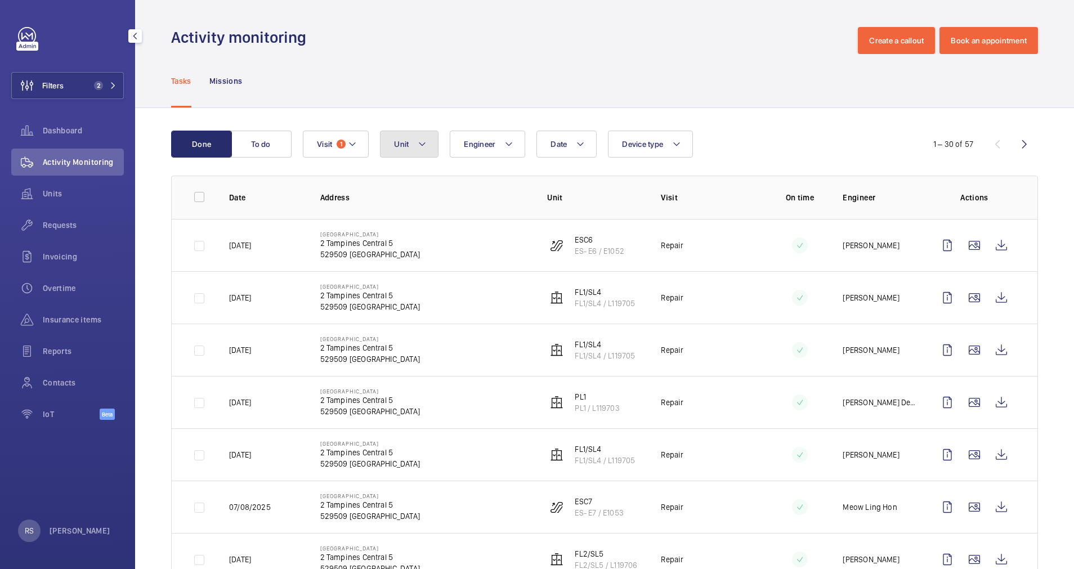
click at [432, 145] on button "Unit" at bounding box center [409, 144] width 59 height 27
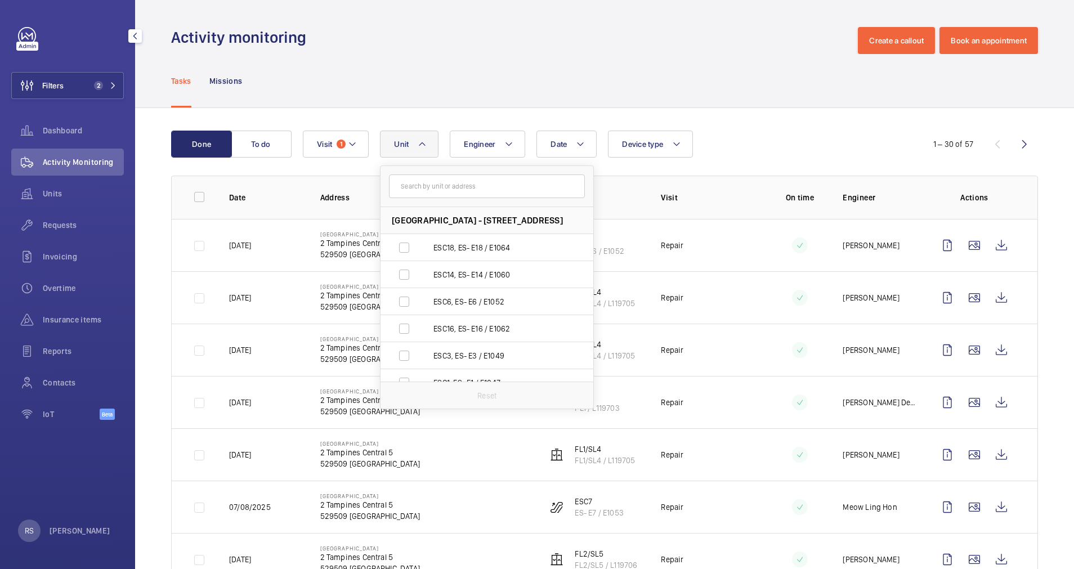
click at [429, 190] on input "text" at bounding box center [487, 187] width 196 height 24
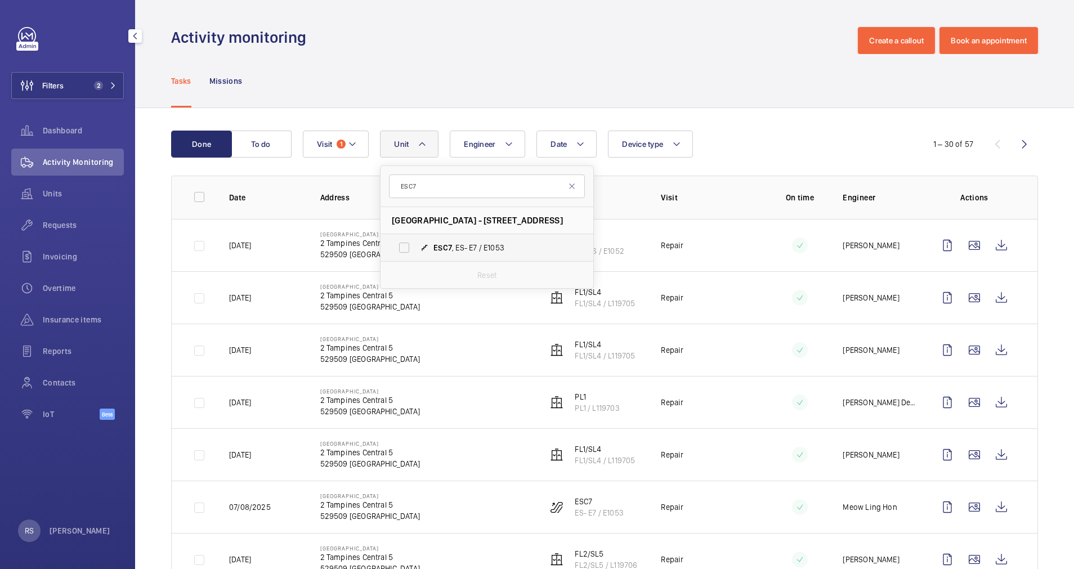
type input "ESC7"
click at [455, 246] on span "ESC7 , ES- E7 / E1053" at bounding box center [499, 247] width 131 height 11
click at [416, 246] on input "ESC7 , ES- E7 / E1053" at bounding box center [404, 248] width 23 height 23
checkbox input "true"
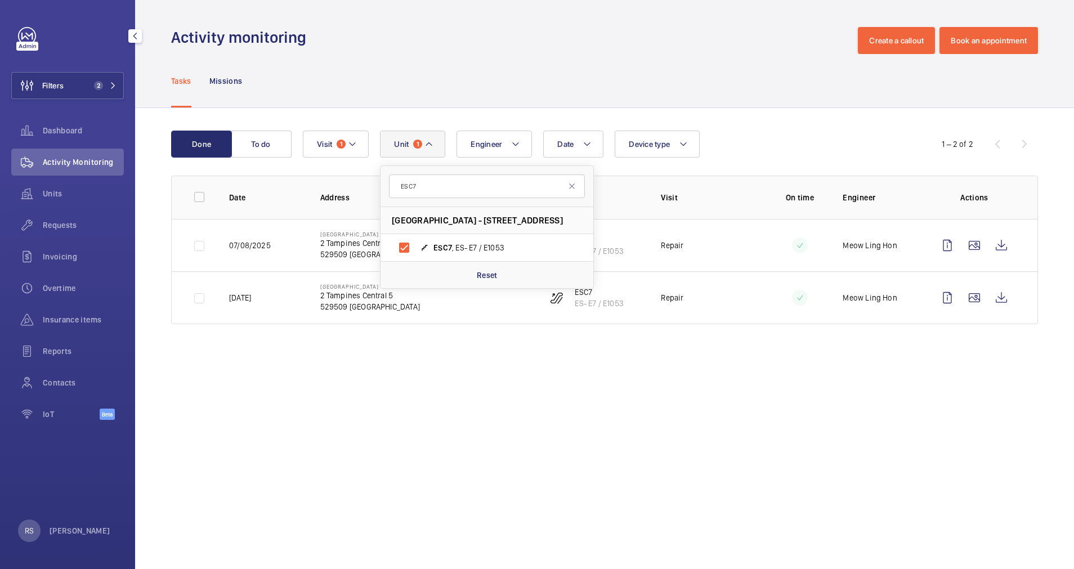
click at [554, 54] on div "Tasks Missions" at bounding box center [604, 80] width 867 height 53
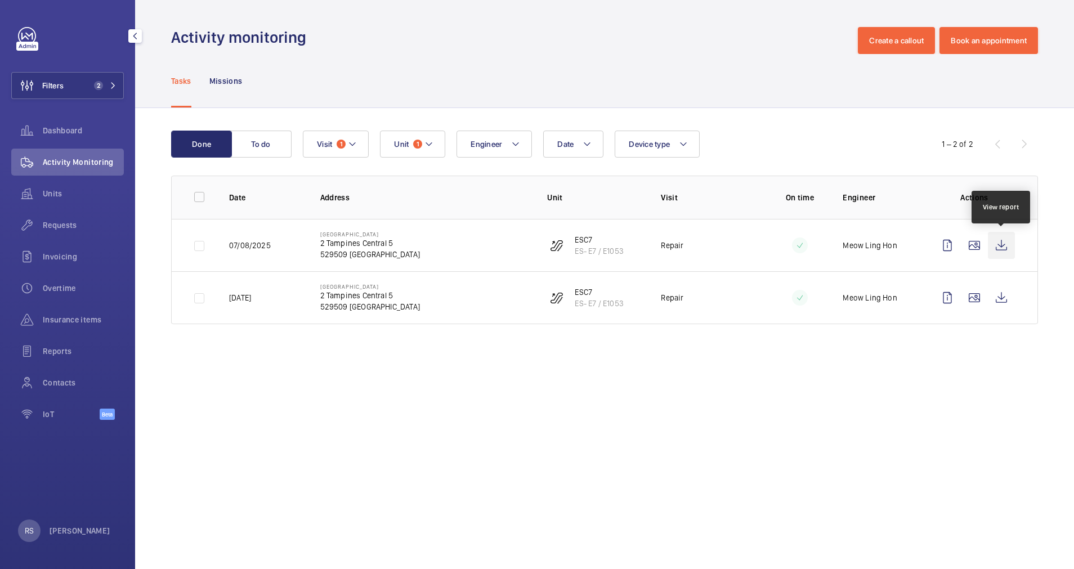
click at [1003, 247] on wm-front-icon-button at bounding box center [1001, 245] width 27 height 27
